Goal: Navigation & Orientation: Find specific page/section

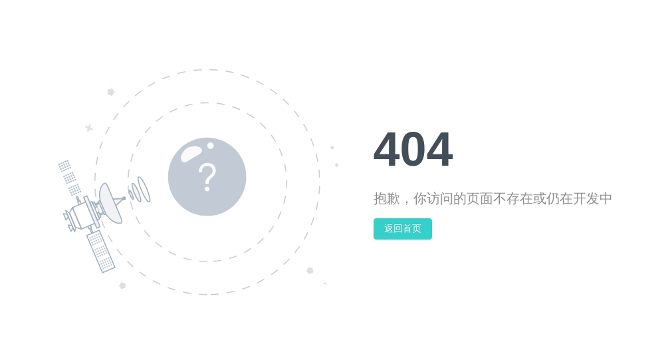
click at [401, 222] on button "返回首页" at bounding box center [403, 228] width 58 height 21
